Goal: Task Accomplishment & Management: Manage account settings

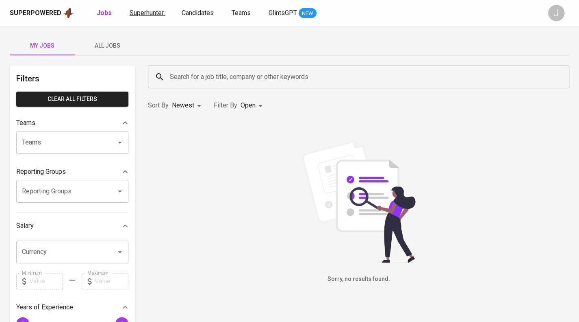
click at [144, 17] on link "Superhunter" at bounding box center [148, 13] width 36 height 10
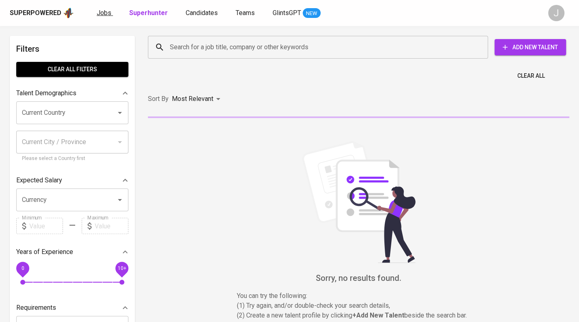
click at [101, 14] on span "Jobs" at bounding box center [104, 13] width 15 height 8
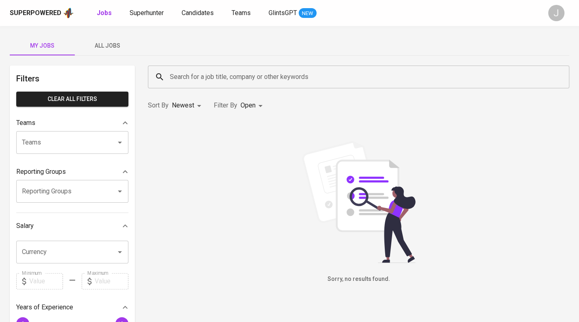
click at [114, 44] on span "All Jobs" at bounding box center [107, 46] width 55 height 10
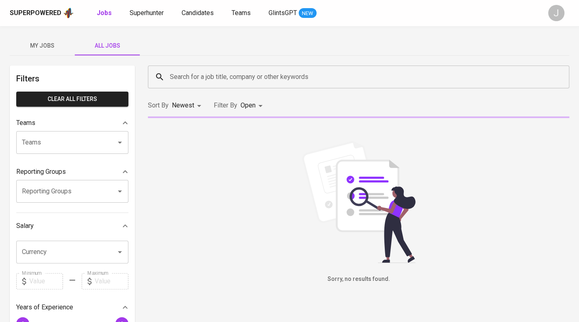
click at [65, 141] on input "Teams" at bounding box center [61, 142] width 82 height 15
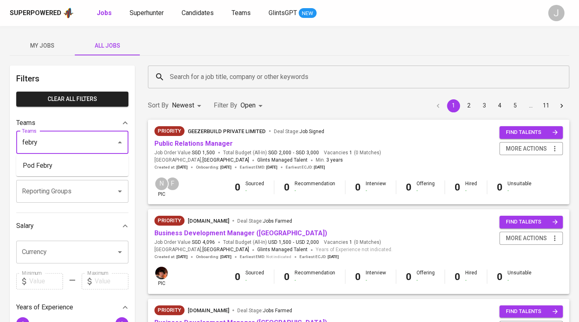
click at [73, 165] on li "Pod Febry" at bounding box center [72, 165] width 112 height 15
type input "febry"
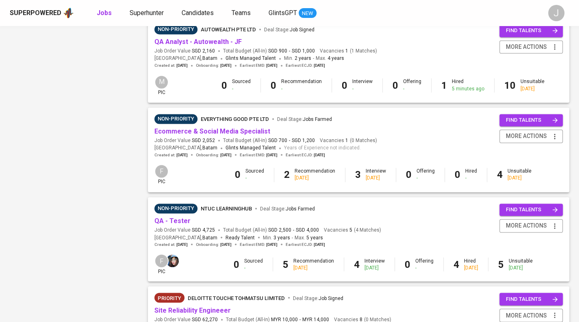
scroll to position [741, 0]
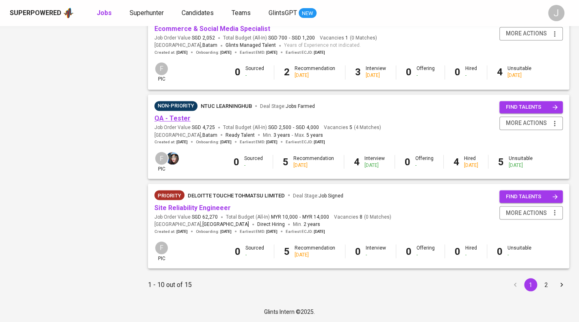
click at [181, 119] on link "QA - Tester" at bounding box center [173, 118] width 36 height 8
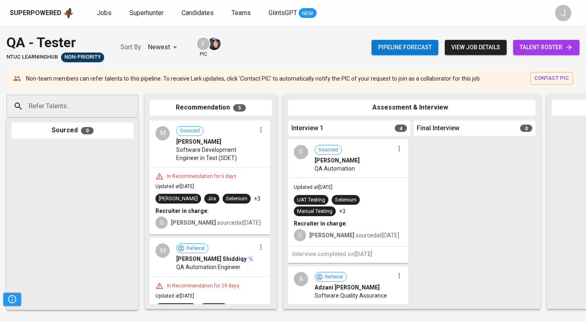
click at [554, 46] on span "talent roster" at bounding box center [545, 47] width 53 height 10
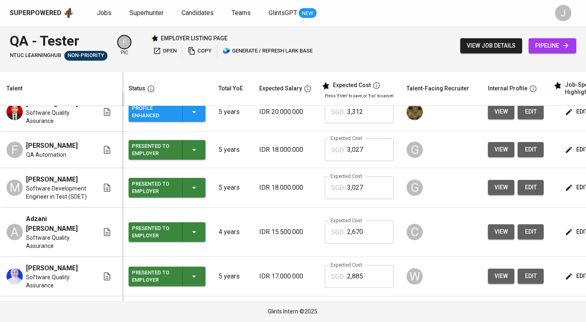
scroll to position [3, 0]
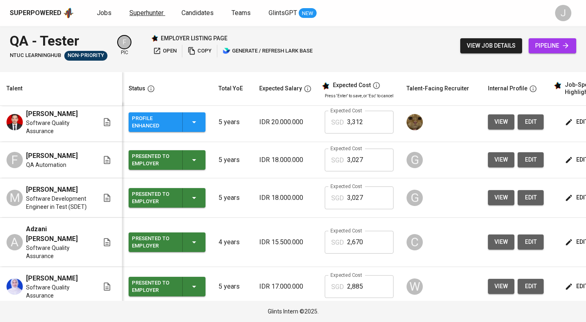
click at [139, 13] on span "Superhunter" at bounding box center [146, 13] width 34 height 8
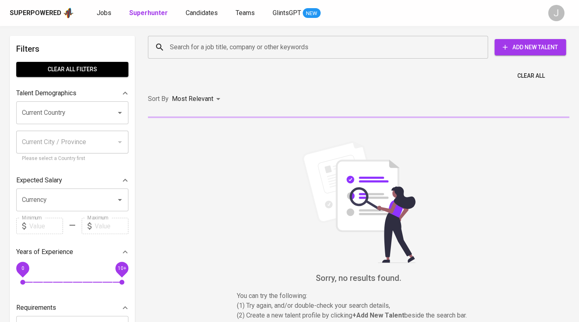
click at [199, 63] on div "Search for a job title, company or other keywords Search for a job title, compa…" at bounding box center [356, 47] width 431 height 36
click at [189, 39] on div "Search for a job title, company or other keywords" at bounding box center [318, 47] width 340 height 23
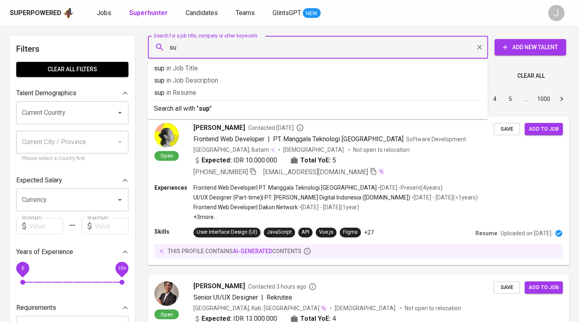
type input "s"
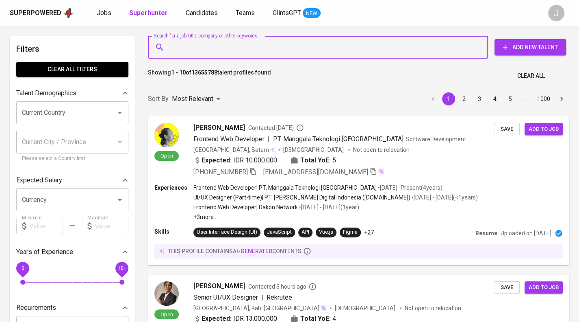
paste input "[EMAIL_ADDRESS][DOMAIN_NAME]"
type input "[EMAIL_ADDRESS][DOMAIN_NAME]"
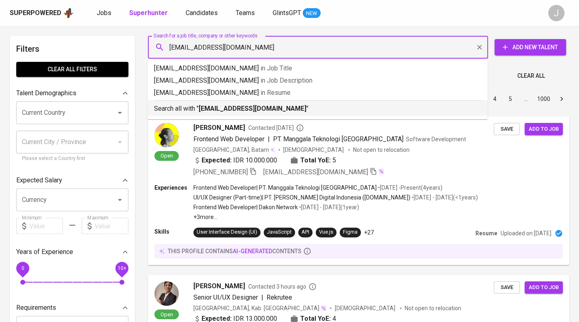
click at [237, 109] on b "[EMAIL_ADDRESS][DOMAIN_NAME]" at bounding box center [253, 108] width 108 height 8
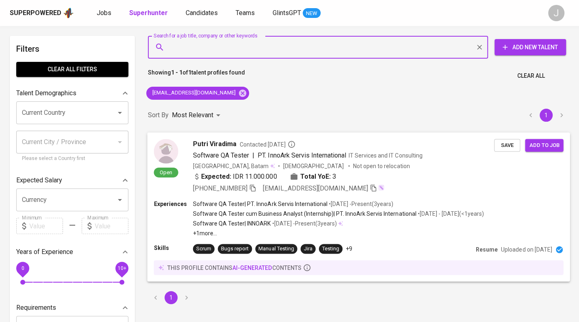
click at [480, 171] on div "Expected: IDR 11.000.000 Total YoE: 3" at bounding box center [343, 177] width 301 height 12
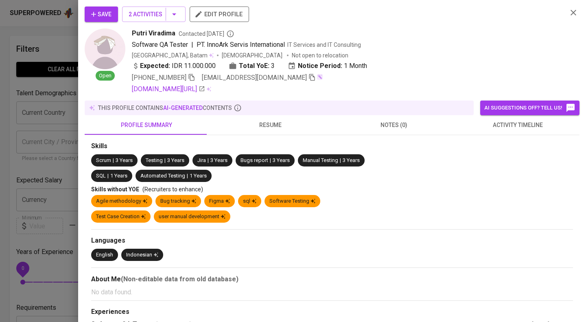
click at [285, 128] on span "resume" at bounding box center [270, 125] width 114 height 10
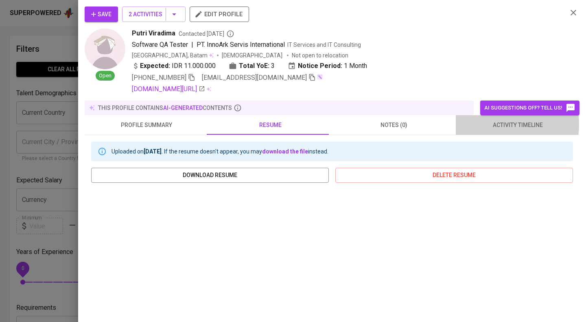
click at [494, 124] on span "activity timeline" at bounding box center [517, 125] width 114 height 10
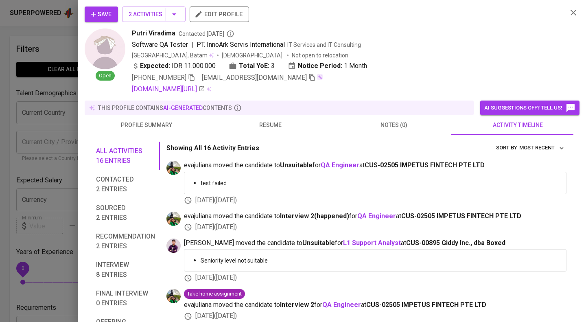
click at [69, 168] on div at bounding box center [293, 161] width 586 height 322
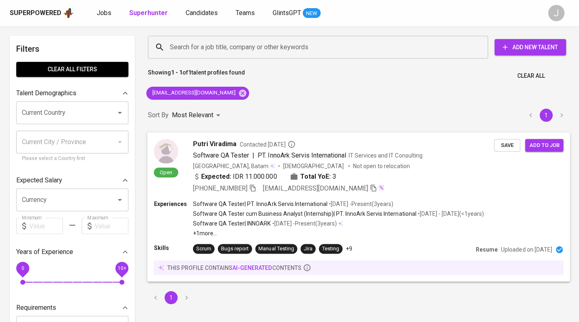
click at [514, 146] on span "Save" at bounding box center [507, 144] width 18 height 9
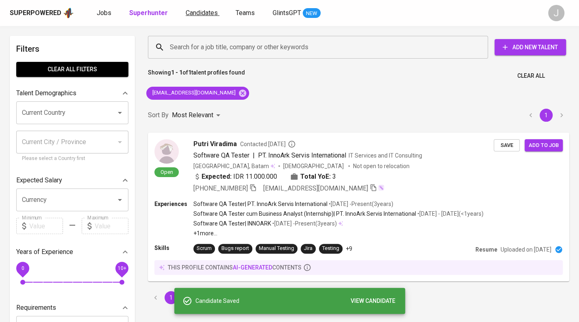
click at [193, 14] on span "Candidates" at bounding box center [202, 13] width 32 height 8
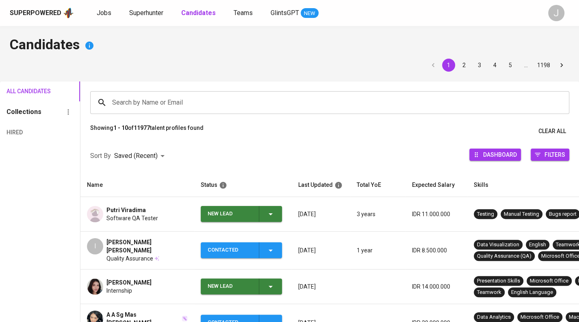
click at [275, 217] on icon "button" at bounding box center [271, 214] width 10 height 10
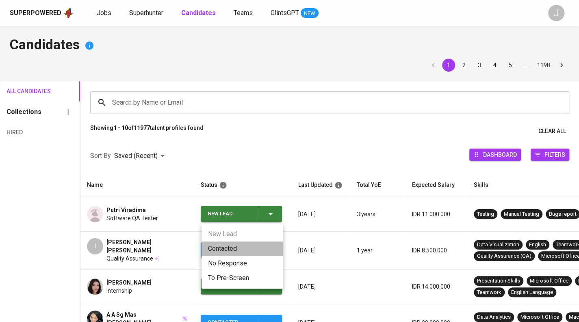
click at [220, 245] on li "Contacted" at bounding box center [242, 248] width 81 height 15
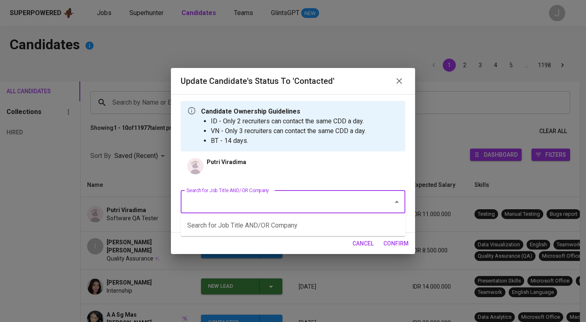
click at [252, 200] on input "Search for Job Title AND/OR Company" at bounding box center [281, 201] width 194 height 15
drag, startPoint x: 217, startPoint y: 204, endPoint x: 155, endPoint y: 204, distance: 62.2
click at [155, 204] on div "Update Candidate's Status to 'Contacted' Candidate Ownership Guidelines ID - On…" at bounding box center [293, 161] width 586 height 322
type input "f"
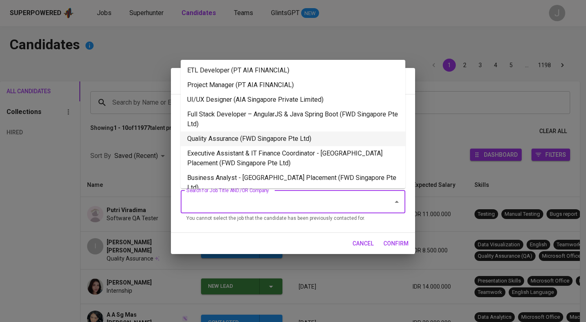
click at [254, 137] on li "Quality Assurance (FWD Singapore Pte Ltd)" at bounding box center [293, 138] width 224 height 15
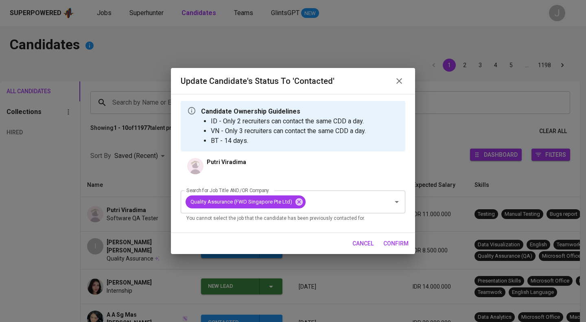
click at [395, 243] on span "confirm" at bounding box center [395, 243] width 25 height 10
